Goal: Task Accomplishment & Management: Use online tool/utility

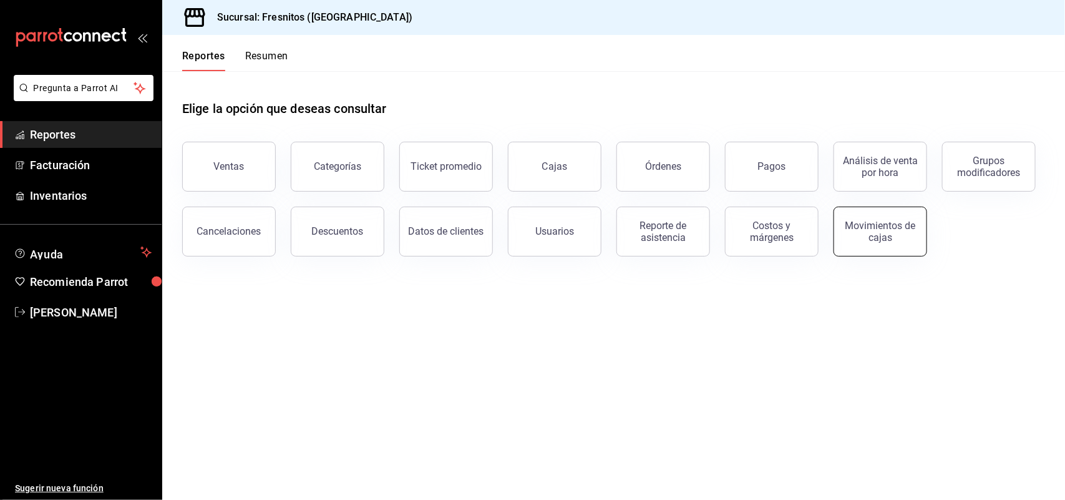
click at [859, 238] on div "Movimientos de cajas" at bounding box center [880, 232] width 77 height 24
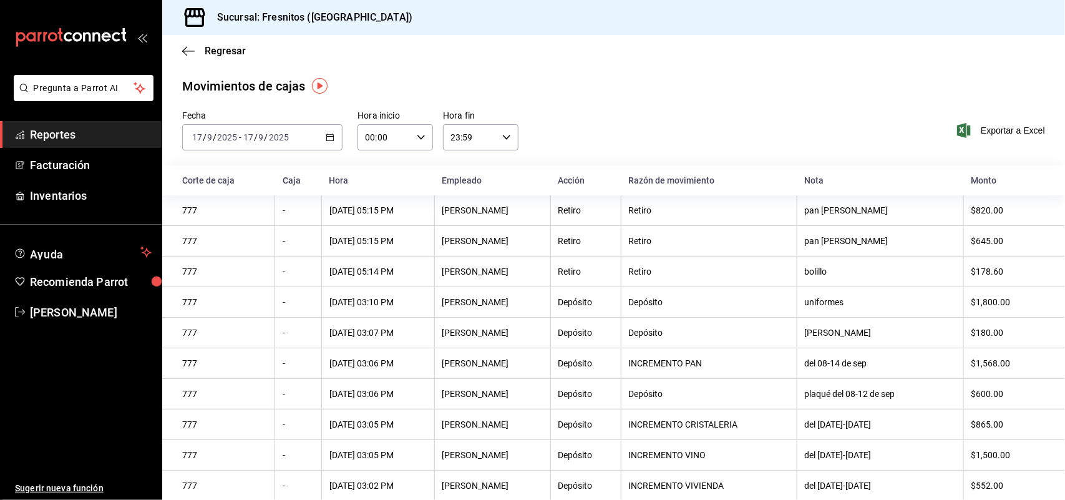
click at [326, 139] on \(Stroke\) "button" at bounding box center [329, 137] width 7 height 7
click at [241, 313] on span "Rango de fechas" at bounding box center [241, 315] width 97 height 13
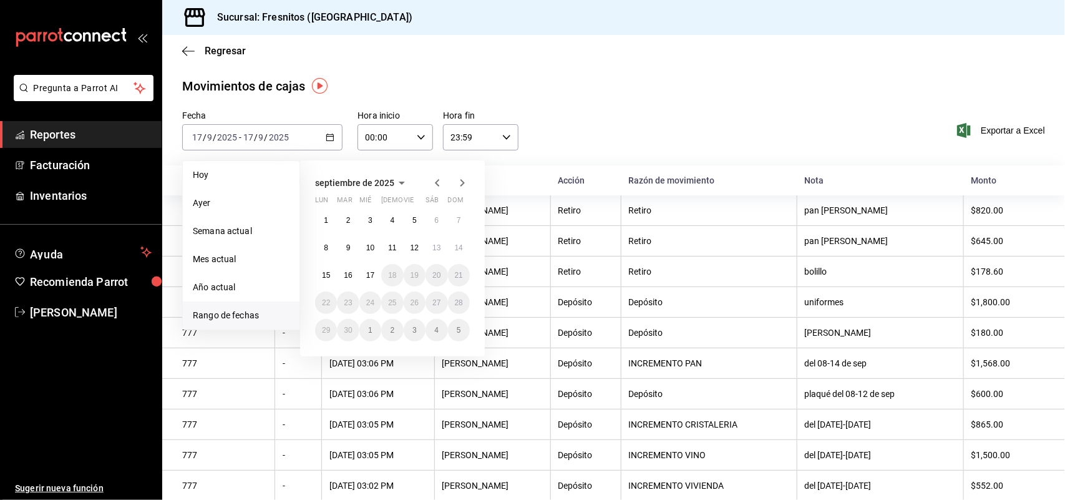
click at [436, 183] on icon "button" at bounding box center [437, 182] width 4 height 7
click at [411, 222] on button "1" at bounding box center [415, 220] width 22 height 22
click at [461, 329] on abbr "31" at bounding box center [459, 330] width 8 height 9
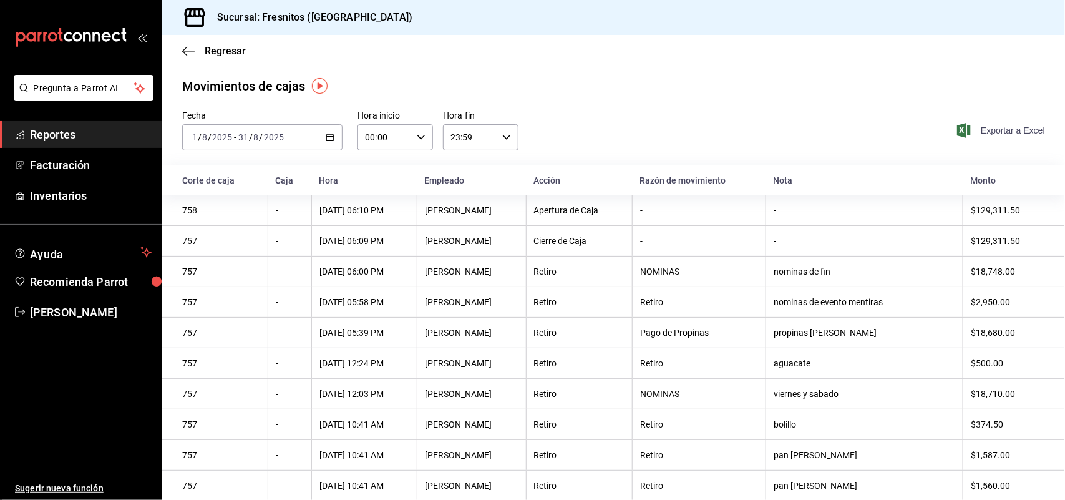
click at [988, 129] on span "Exportar a Excel" at bounding box center [1002, 130] width 85 height 15
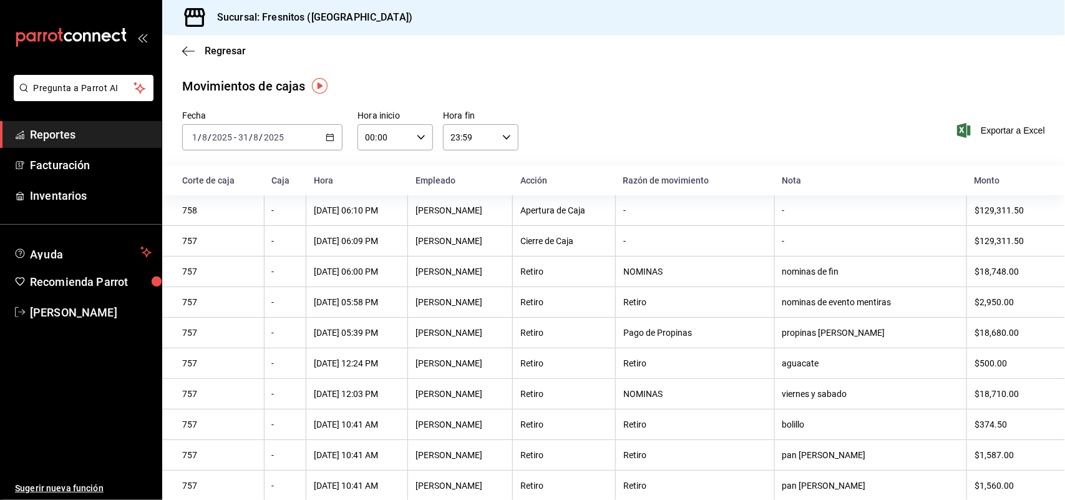
click at [325, 144] on div "[DATE] [DATE] - [DATE] [DATE]" at bounding box center [262, 137] width 160 height 26
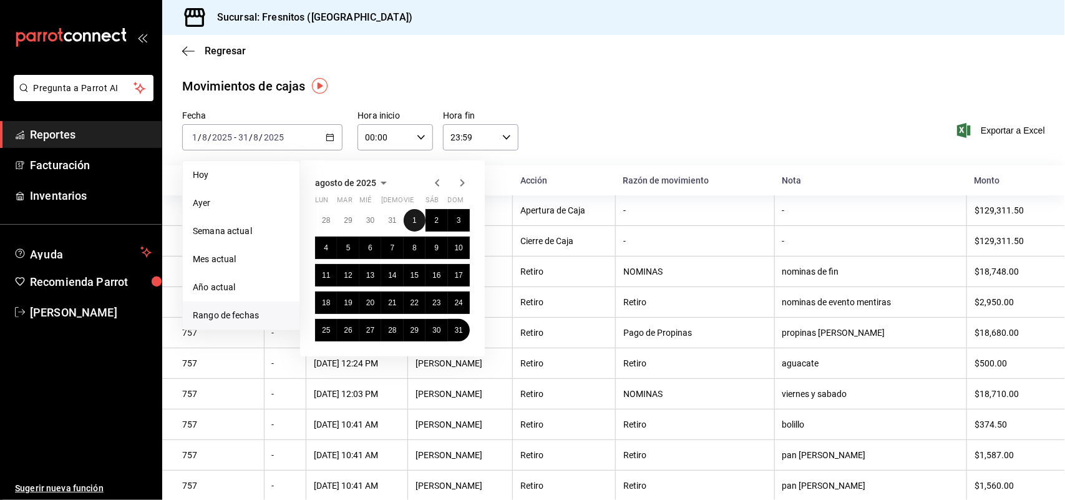
click at [414, 219] on abbr "1" at bounding box center [414, 220] width 4 height 9
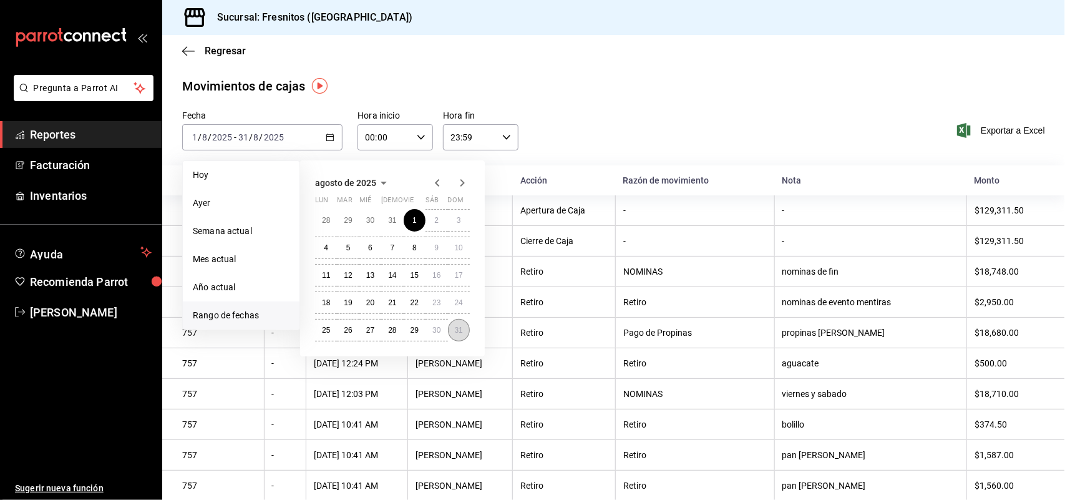
click at [459, 328] on abbr "31" at bounding box center [459, 330] width 8 height 9
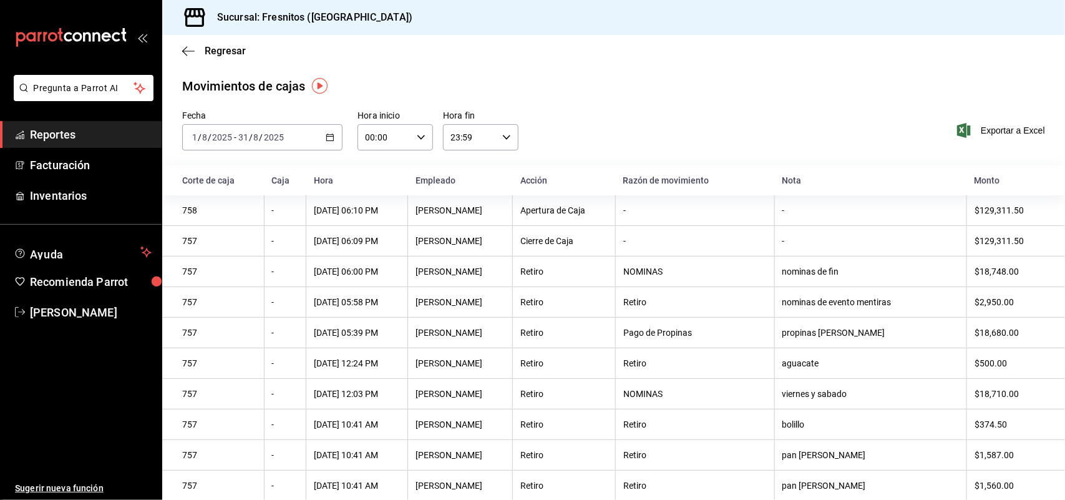
click at [332, 133] on div "[DATE] [DATE] - [DATE] [DATE]" at bounding box center [262, 137] width 160 height 26
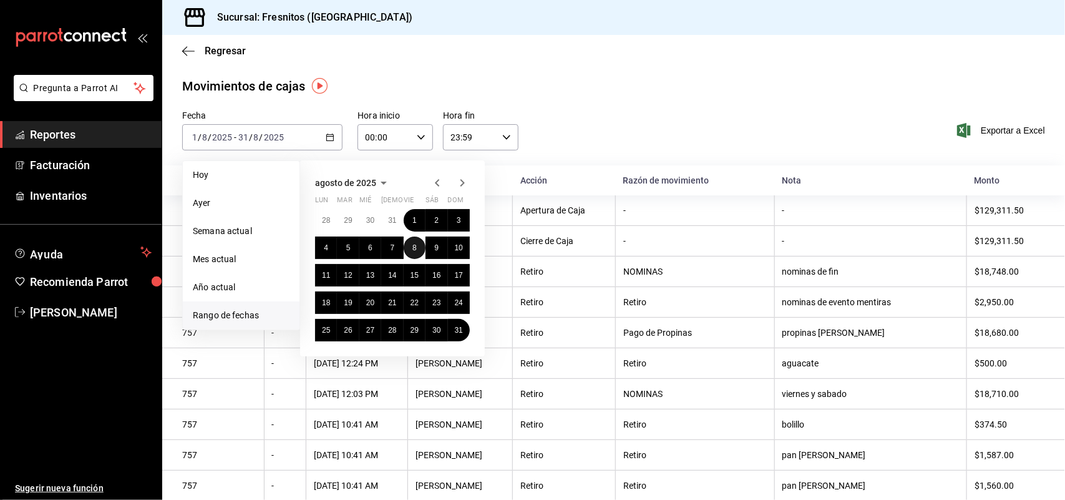
click at [409, 248] on button "8" at bounding box center [415, 247] width 22 height 22
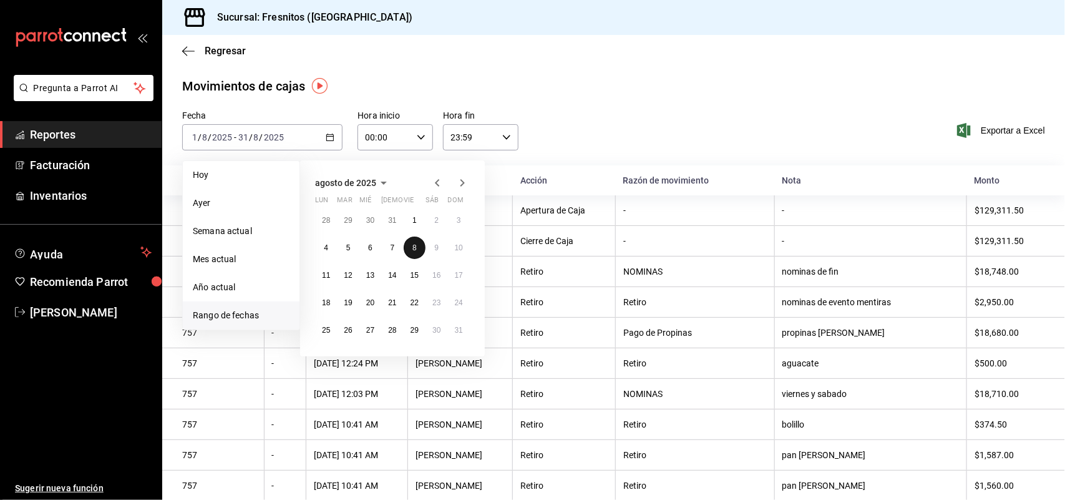
click at [409, 248] on button "8" at bounding box center [415, 247] width 22 height 22
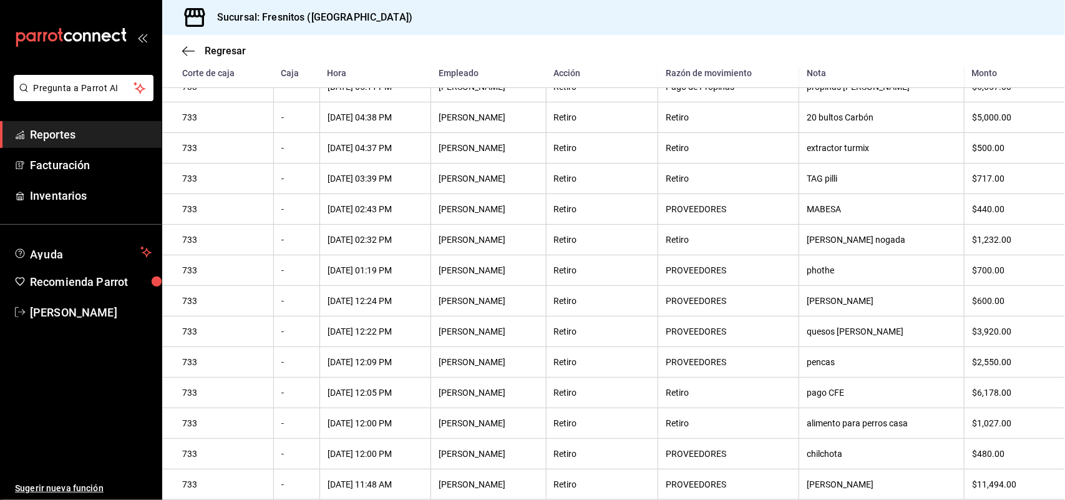
scroll to position [225, 0]
